Goal: Communication & Community: Ask a question

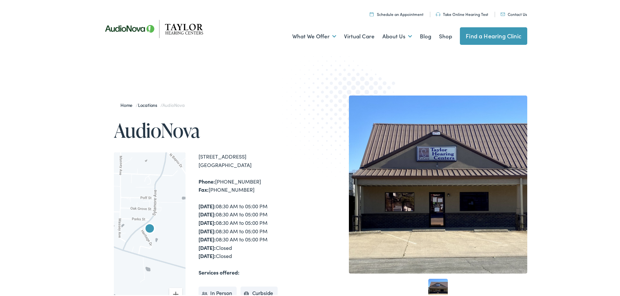
click at [509, 12] on link "Contact Us" at bounding box center [514, 13] width 26 height 6
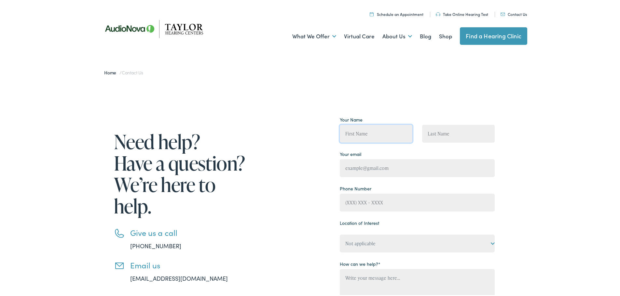
click at [374, 134] on input "Contact form" at bounding box center [376, 133] width 73 height 18
drag, startPoint x: 352, startPoint y: 136, endPoint x: 328, endPoint y: 135, distance: 24.1
click at [328, 135] on div "Need help? Have a question? We’re here to help. Give us a call [PHONE_NUMBER] E…" at bounding box center [296, 248] width 397 height 268
type input "Ben"
click at [449, 135] on input "Contact form" at bounding box center [458, 133] width 73 height 18
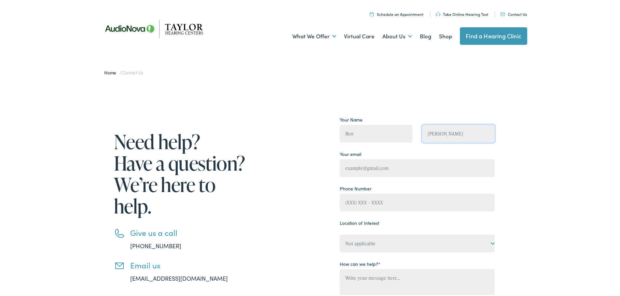
type input "[PERSON_NAME]"
click at [374, 169] on input "Contact form" at bounding box center [417, 167] width 155 height 18
drag, startPoint x: 393, startPoint y: 169, endPoint x: 302, endPoint y: 166, distance: 91.5
click at [302, 166] on div "Need help? Have a question? We’re here to help. Give us a call [PHONE_NUMBER] E…" at bounding box center [296, 248] width 397 height 268
type input "[EMAIL_ADDRESS][DOMAIN_NAME]"
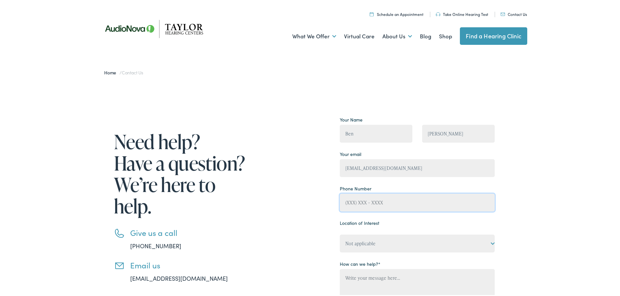
click at [358, 205] on input "Contact form" at bounding box center [417, 202] width 155 height 18
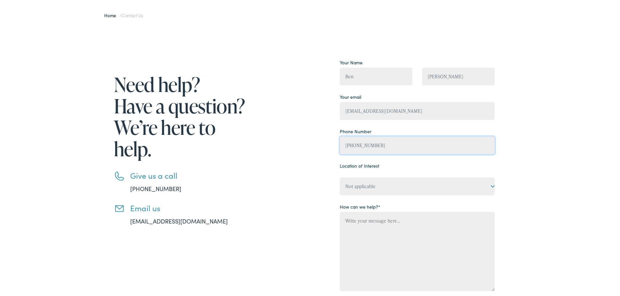
scroll to position [98, 0]
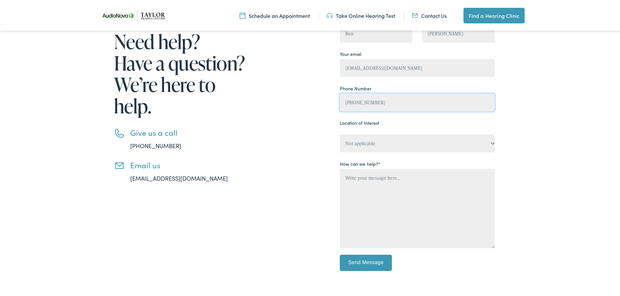
type input "[PHONE_NUMBER]"
click at [490, 142] on select "Not applicable [PERSON_NAME] Hearing Centers, [GEOGRAPHIC_DATA] [PERSON_NAME] H…" at bounding box center [417, 142] width 155 height 18
select select "[PERSON_NAME] Hearing Centers, [GEOGRAPHIC_DATA]"
click at [340, 133] on select "Not applicable [PERSON_NAME] Hearing Centers, [GEOGRAPHIC_DATA] [PERSON_NAME] H…" at bounding box center [417, 142] width 155 height 18
click at [366, 187] on textarea "Contact form" at bounding box center [417, 207] width 155 height 79
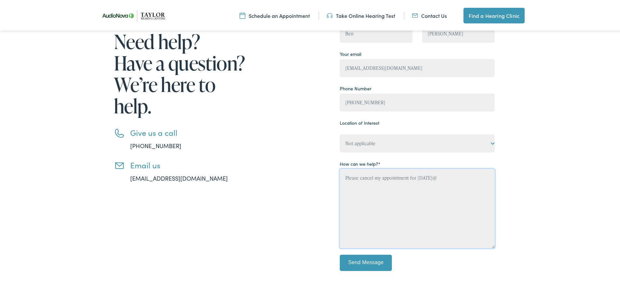
click at [438, 180] on textarea "Please cancel my appointment for [DATE]@" at bounding box center [417, 207] width 155 height 79
click at [462, 177] on textarea "Please cancel my appointment for [DATE] @" at bounding box center [417, 207] width 155 height 79
click at [385, 185] on textarea "Please cancel my appointment for [DATE] 3pm. THANKS...Mountain view office" at bounding box center [417, 207] width 155 height 79
type textarea "Please cancel my appointment for [DATE] 3pm. THANKS...Mountain View office"
click at [382, 257] on input "Send Message" at bounding box center [366, 262] width 52 height 16
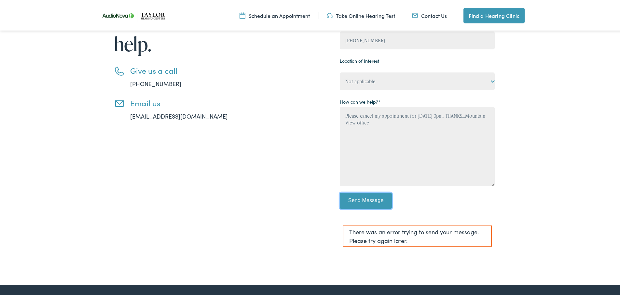
scroll to position [195, 0]
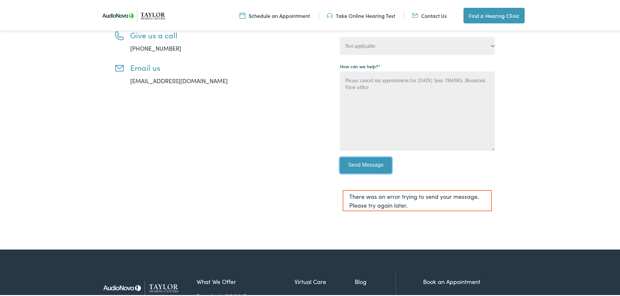
click at [361, 163] on input "Send Message" at bounding box center [366, 164] width 52 height 16
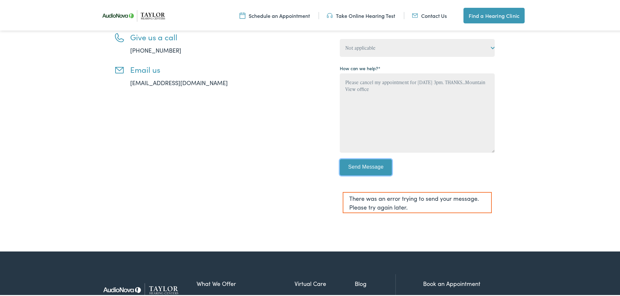
scroll to position [260, 0]
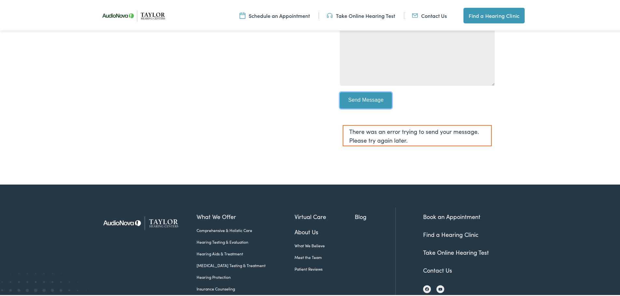
click at [357, 98] on input "Send Message" at bounding box center [366, 99] width 52 height 16
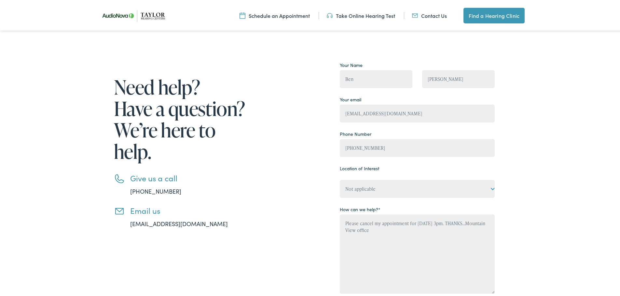
scroll to position [0, 0]
